Goal: Information Seeking & Learning: Learn about a topic

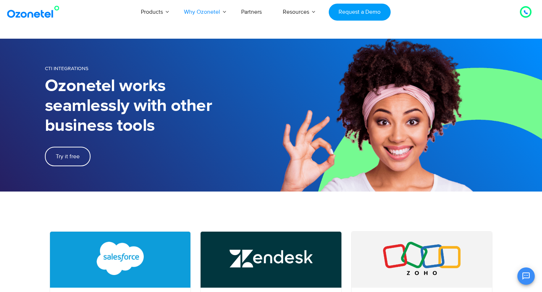
scroll to position [45, 0]
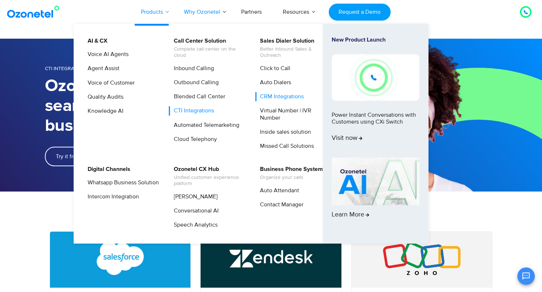
click at [154, 9] on link "Products" at bounding box center [151, 12] width 43 height 24
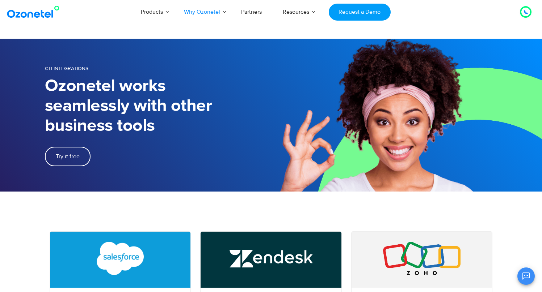
click at [49, 13] on img at bounding box center [34, 11] width 59 height 13
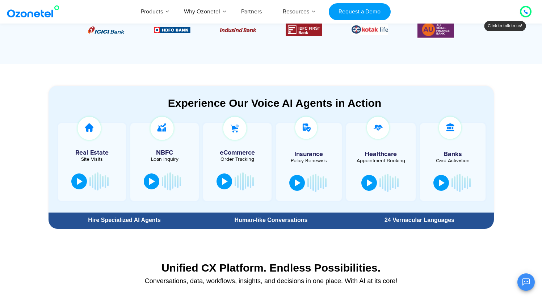
scroll to position [334, 0]
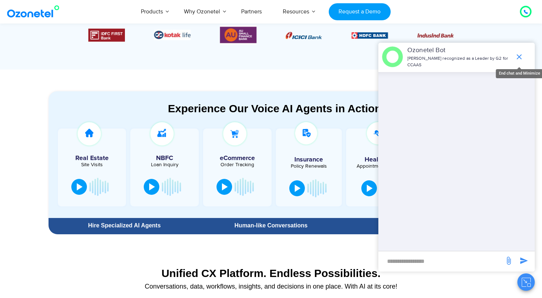
click at [521, 54] on icon "end chat or minimize" at bounding box center [518, 56] width 9 height 9
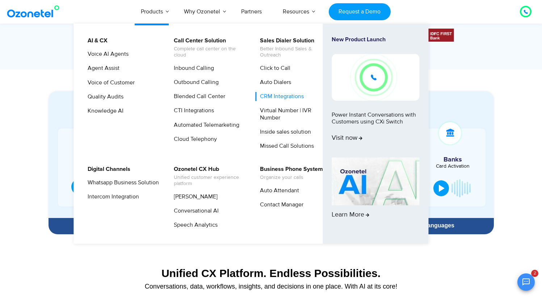
click at [294, 100] on link "CRM Integrations" at bounding box center [280, 96] width 50 height 9
click at [284, 67] on link "Click to Call" at bounding box center [273, 68] width 36 height 9
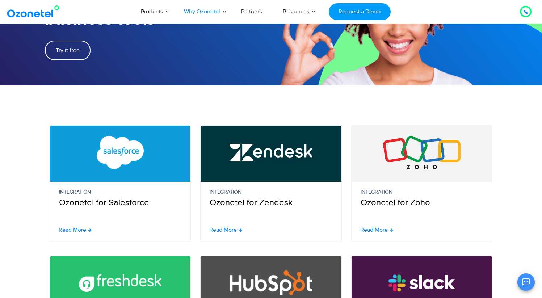
scroll to position [118, 0]
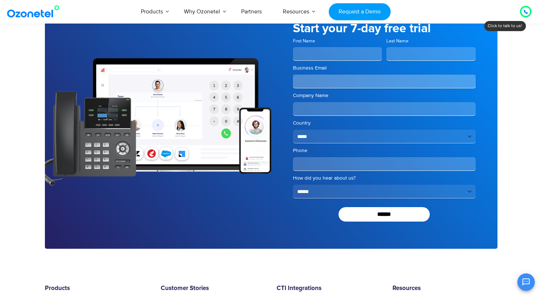
scroll to position [1493, 0]
